Goal: Register for event/course

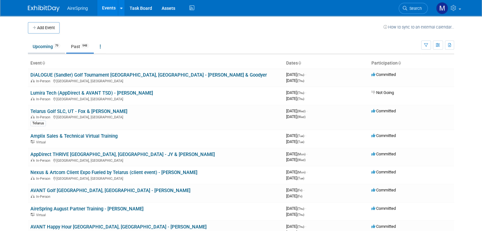
click at [38, 45] on link "Upcoming 79" at bounding box center [46, 47] width 37 height 12
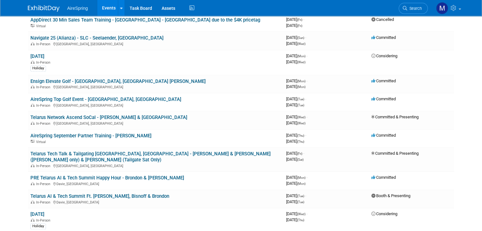
scroll to position [396, 0]
click at [85, 133] on link "AireSpring September Partner Training - [PERSON_NAME]" at bounding box center [90, 136] width 121 height 6
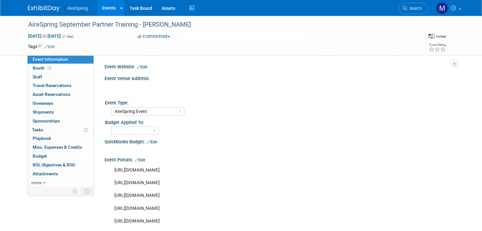
select select "AireSpring Event"
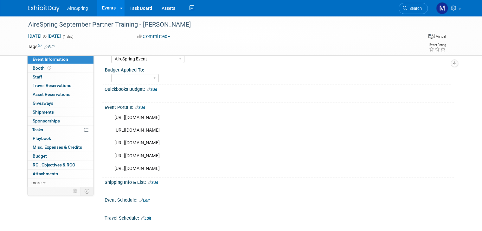
scroll to position [53, 0]
drag, startPoint x: 106, startPoint y: 117, endPoint x: 338, endPoint y: 117, distance: 232.2
click at [338, 117] on div "https://attendee.gotowebinar.com/register/3447377321490231901?source=Main+Datab…" at bounding box center [248, 143] width 276 height 64
copy div "https://attendee.gotowebinar.com/register/3447377321490231901?source=Main+Datab…"
